Goal: Information Seeking & Learning: Learn about a topic

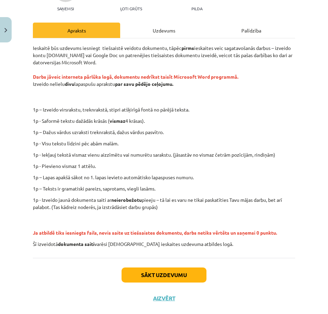
scroll to position [91, 0]
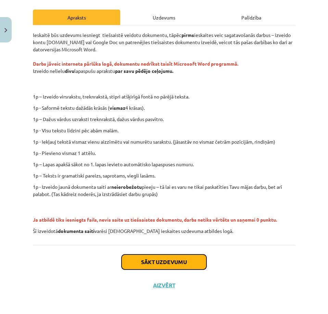
click at [147, 262] on button "Sākt uzdevumu" at bounding box center [163, 261] width 85 height 15
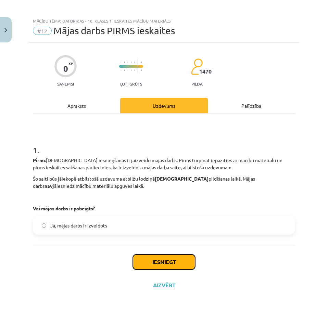
click at [154, 258] on button "Iesniegt" at bounding box center [164, 261] width 62 height 15
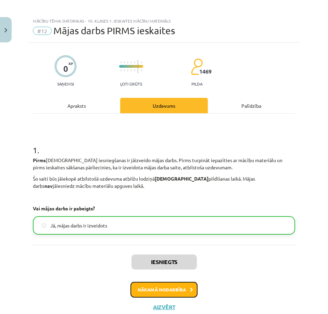
click at [159, 286] on button "Nākamā nodarbība" at bounding box center [163, 290] width 67 height 16
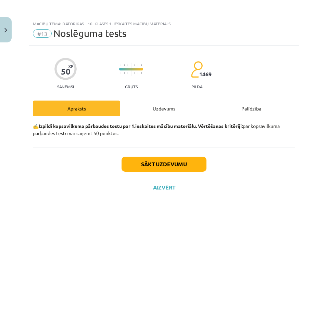
scroll to position [0, 0]
click at [146, 162] on button "Sākt uzdevumu" at bounding box center [163, 164] width 85 height 15
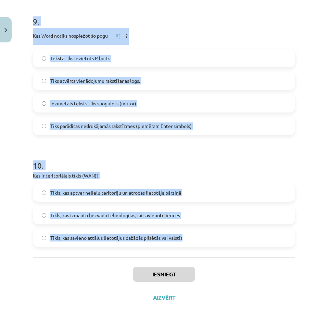
scroll to position [1219, 0]
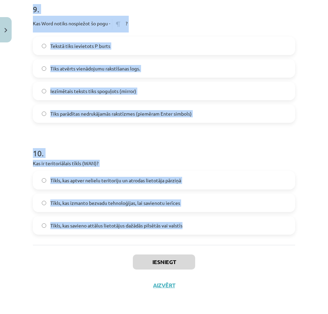
drag, startPoint x: 27, startPoint y: 58, endPoint x: 187, endPoint y: 224, distance: 230.5
click at [187, 224] on div "Mācību tēma: Datorikas - 10. klases 1. ieskaites mācību materiāls #13 Noslēguma…" at bounding box center [164, 157] width 328 height 314
copy form "Lor ip dolorsitam consectet adipisc elitsedd? Eiusmod te inci utlabor et dolore…"
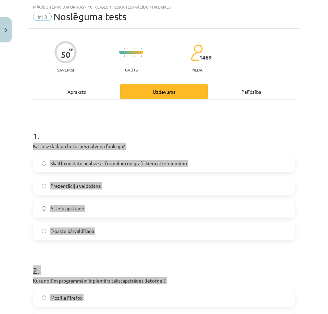
scroll to position [0, 0]
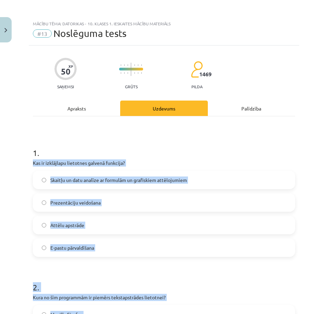
click at [19, 175] on div "Mācību tēma: Datorikas - 10. klases 1. ieskaites mācību materiāls #13 Noslēguma…" at bounding box center [164, 157] width 328 height 314
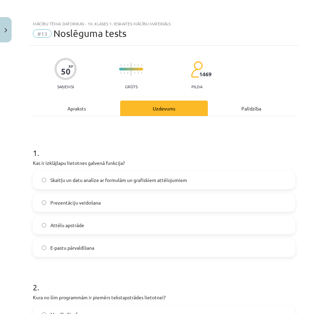
click at [53, 180] on span "Skaitļu un datu analīze ar formulām un grafiskiem attēlojumiem" at bounding box center [118, 179] width 136 height 7
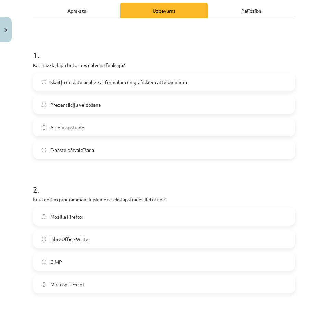
scroll to position [103, 0]
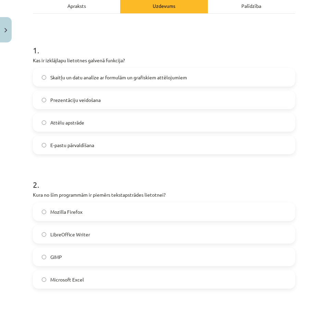
click at [59, 231] on span "LibreOffice Writer" at bounding box center [70, 234] width 40 height 7
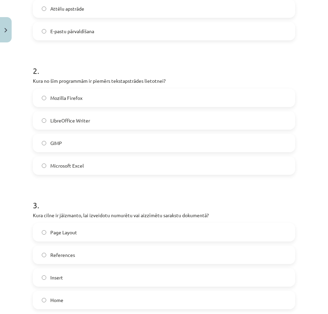
scroll to position [239, 0]
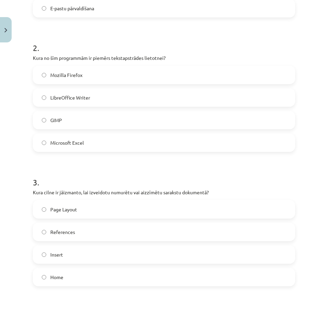
click at [56, 275] on span "Home" at bounding box center [56, 277] width 13 height 7
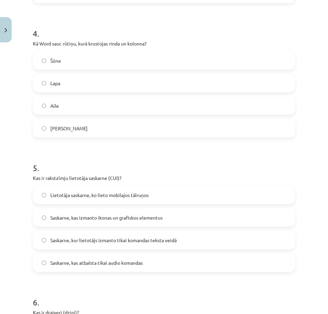
scroll to position [547, 0]
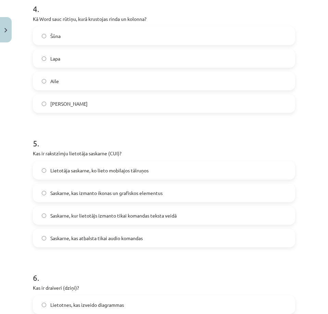
click at [74, 215] on span "Saskarne, kur lietotājs izmanto tikai komandas teksta veidā" at bounding box center [113, 215] width 126 height 7
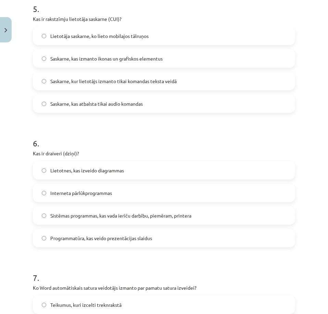
scroll to position [684, 0]
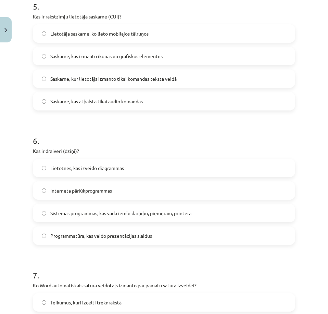
click at [63, 211] on span "Sistēmas programmas, kas vada ierīču darbību, piemēram, printera" at bounding box center [120, 213] width 141 height 7
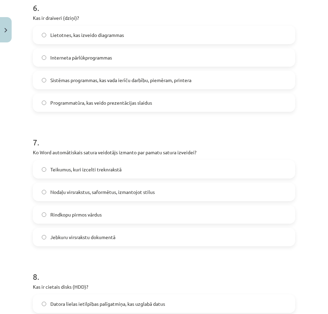
scroll to position [821, 0]
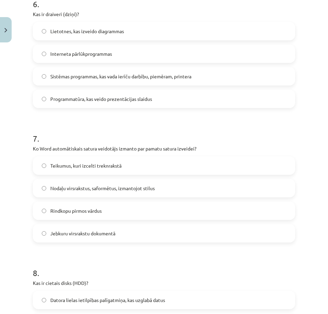
click at [61, 187] on span "Nodaļu virsrakstus, saformētus, izmantojot stilus" at bounding box center [102, 188] width 104 height 7
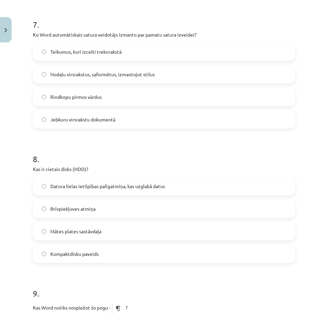
scroll to position [958, 0]
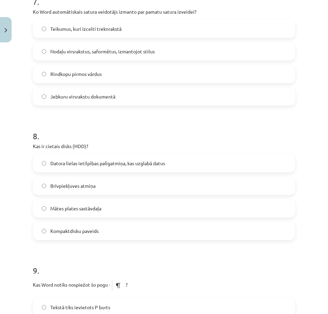
click at [61, 165] on span "Datora lielas ietilpības palīgatmiņa, kas uzglabā datus" at bounding box center [107, 163] width 115 height 7
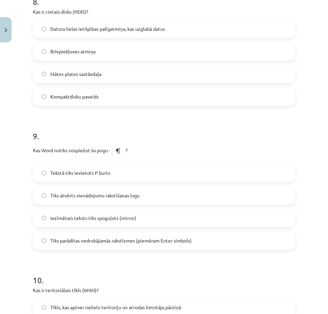
scroll to position [1094, 0]
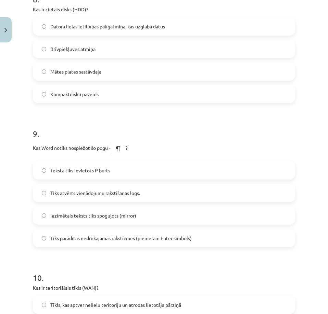
click at [53, 240] on span "Tiks parādītas nedrukājamās rakstīzmes (piemēram Enter simbols)" at bounding box center [120, 238] width 141 height 7
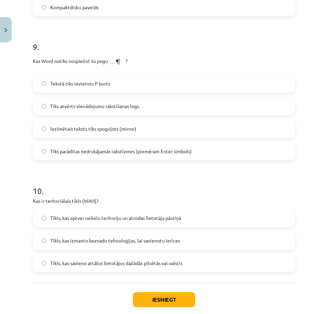
scroll to position [1197, 0]
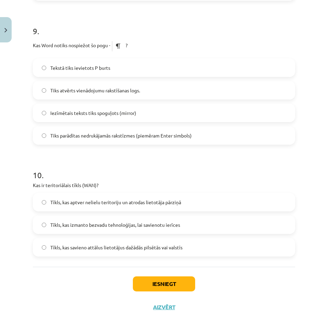
click at [103, 249] on span "Tīkls, kas savieno attālus lietotājus dažādās pilsētās vai valstīs" at bounding box center [116, 247] width 132 height 7
click at [137, 277] on button "Iesniegt" at bounding box center [164, 283] width 62 height 15
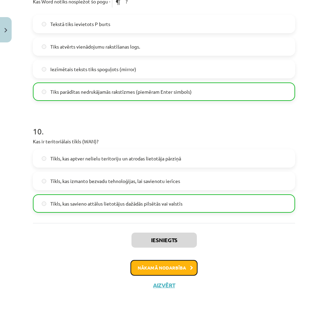
click at [147, 268] on button "Nākamā nodarbība" at bounding box center [163, 268] width 67 height 16
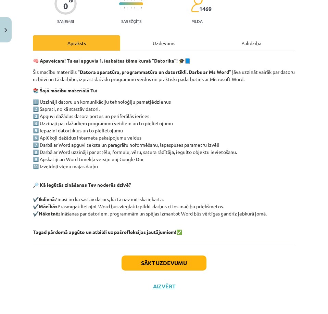
scroll to position [66, 0]
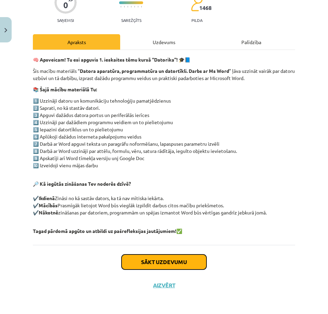
click at [148, 264] on button "Sākt uzdevumu" at bounding box center [163, 261] width 85 height 15
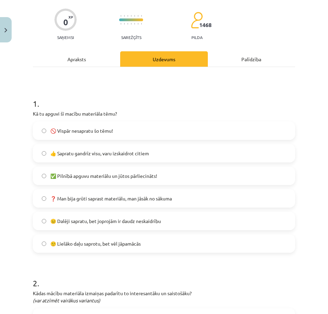
scroll to position [51, 0]
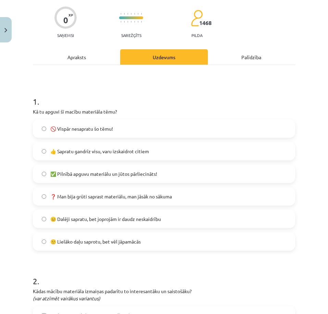
click at [44, 244] on label "🙂 Lielāko daļu saprotu, bet vēl jāpamācās" at bounding box center [164, 241] width 261 height 17
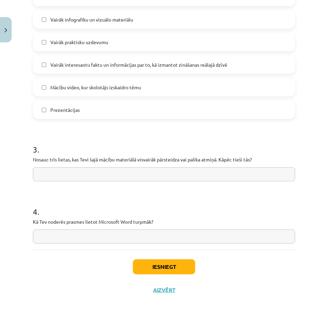
scroll to position [487, 0]
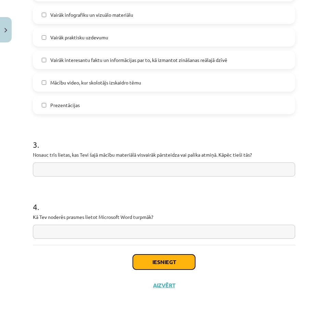
click at [161, 255] on button "Iesniegt" at bounding box center [164, 261] width 62 height 15
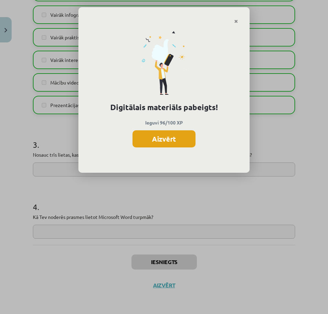
click at [146, 145] on button "Aizvērt" at bounding box center [163, 138] width 63 height 17
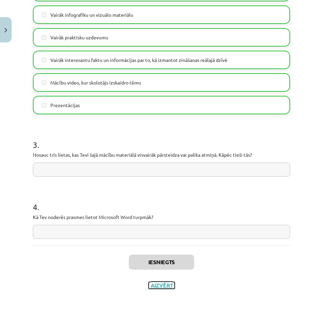
click at [155, 284] on button "Aizvērt" at bounding box center [161, 285] width 26 height 7
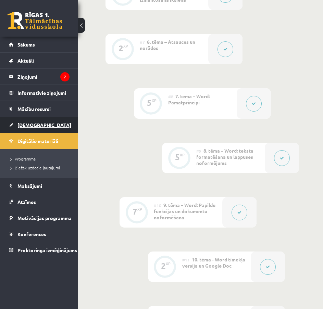
click at [24, 127] on span "[DEMOGRAPHIC_DATA]" at bounding box center [44, 125] width 54 height 6
